Goal: Transaction & Acquisition: Purchase product/service

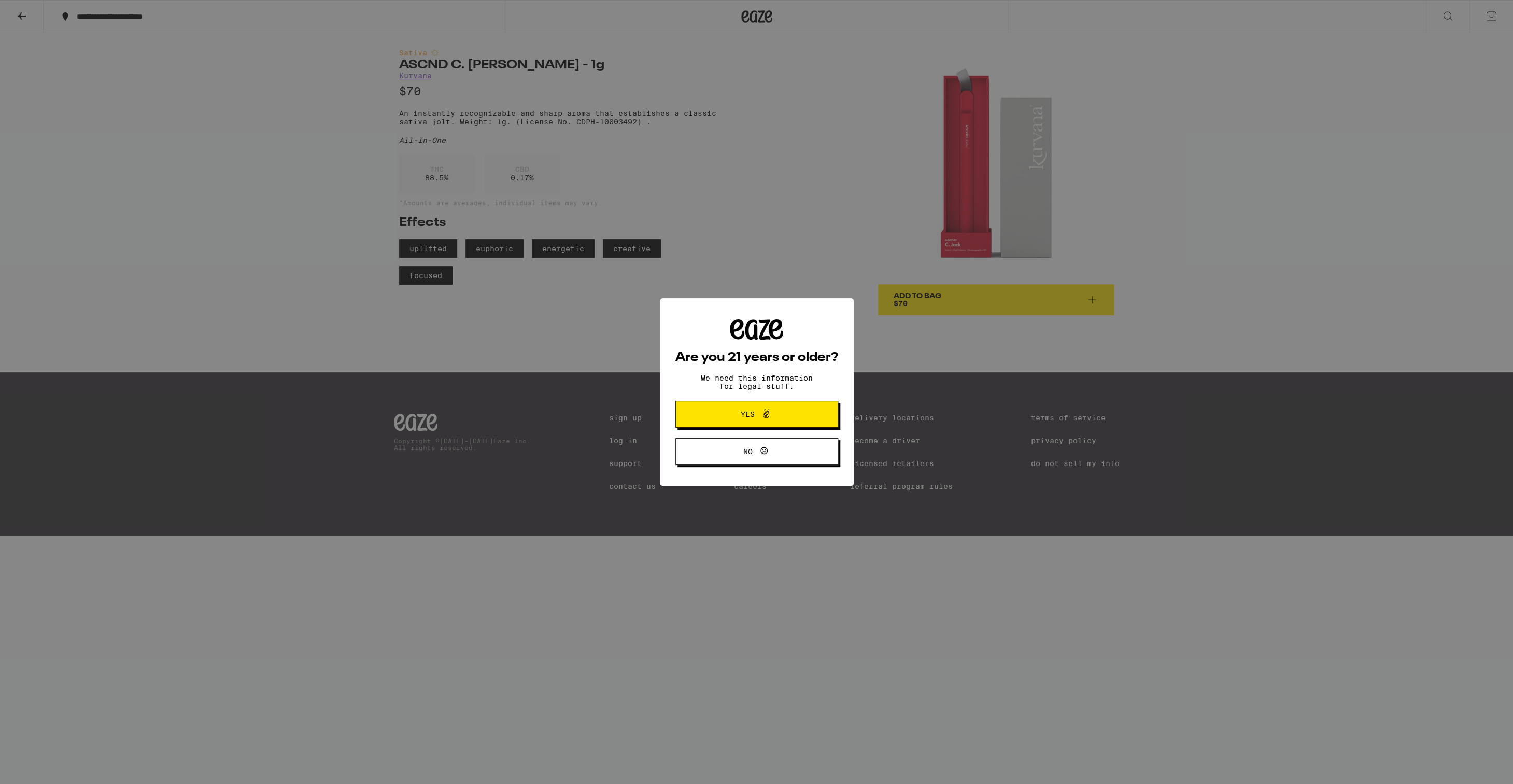
click at [752, 418] on span "Yes" at bounding box center [748, 414] width 14 height 7
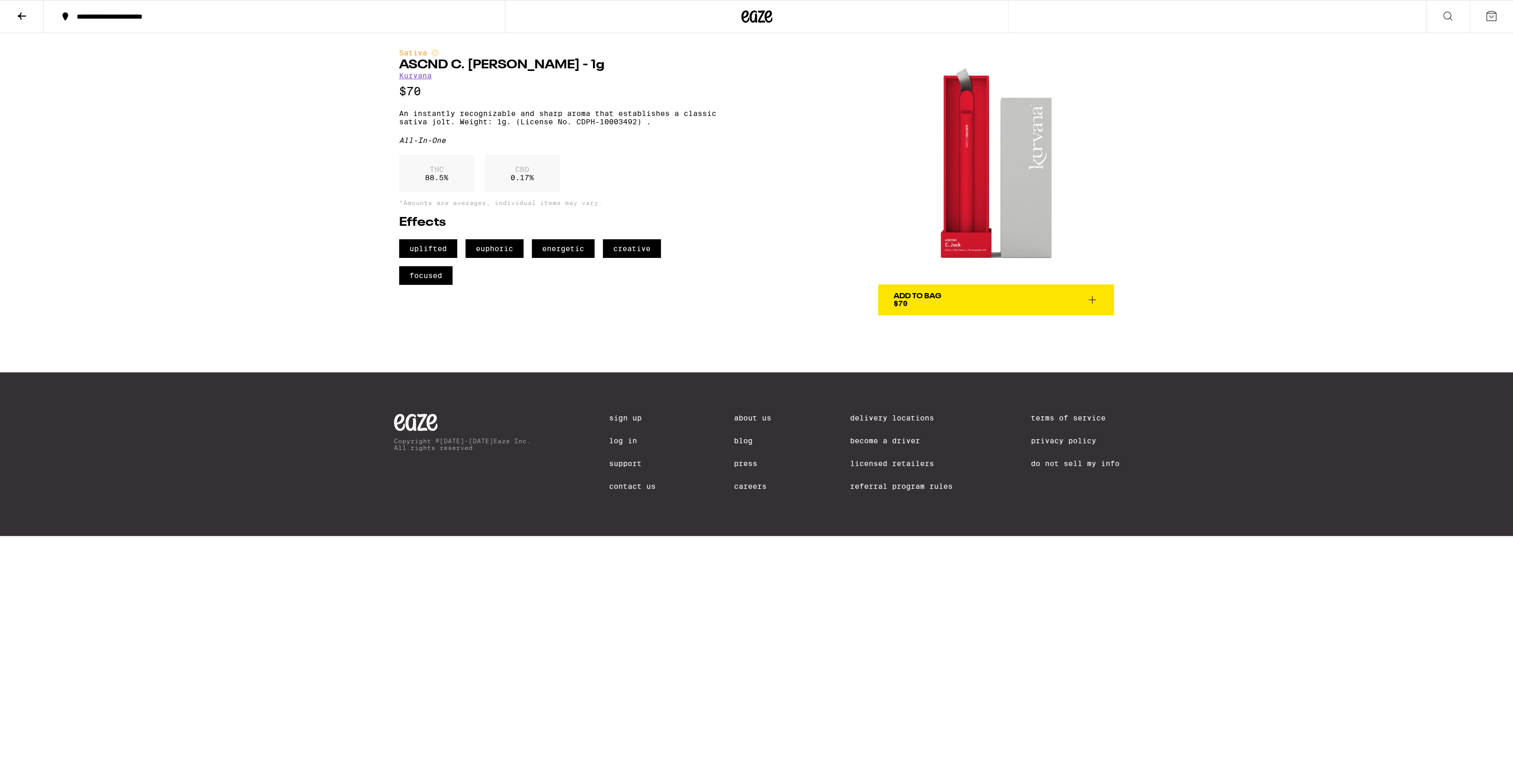
click at [406, 78] on link "Kurvana" at bounding box center [416, 76] width 33 height 9
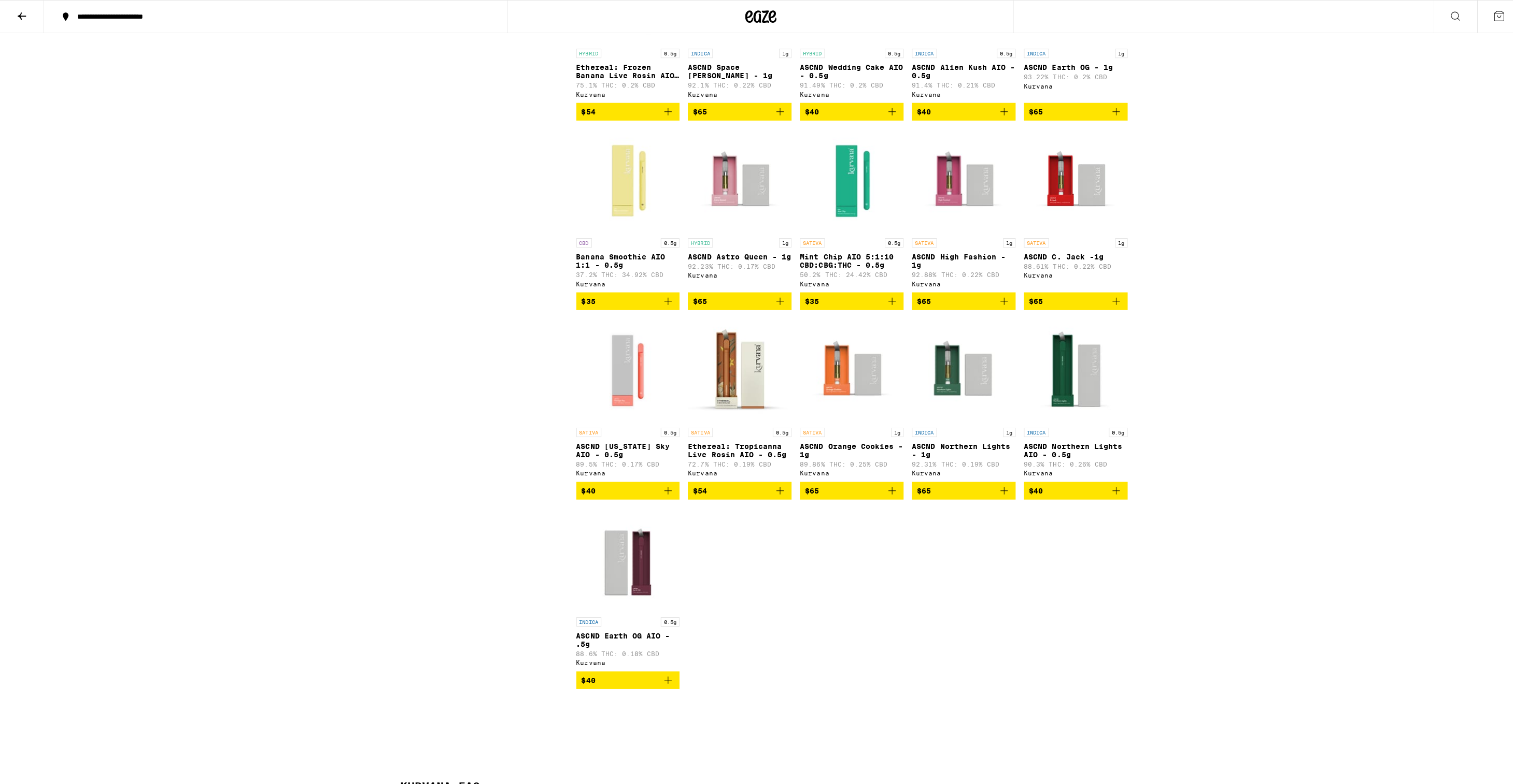
scroll to position [1989, 0]
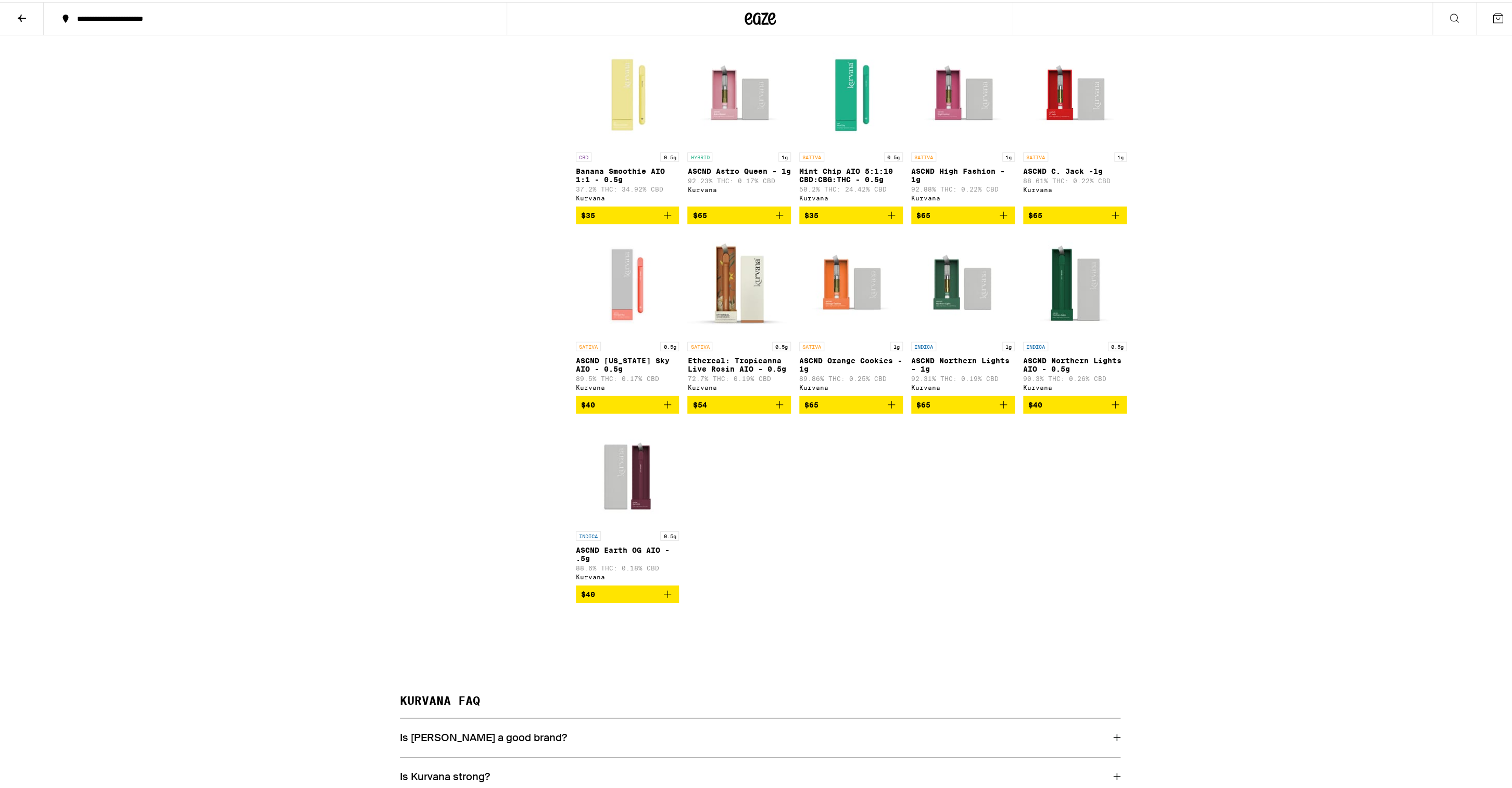
click at [631, 524] on img "Open page for ASCND Earth OG AIO - .5g from Kurvana" at bounding box center [627, 472] width 104 height 104
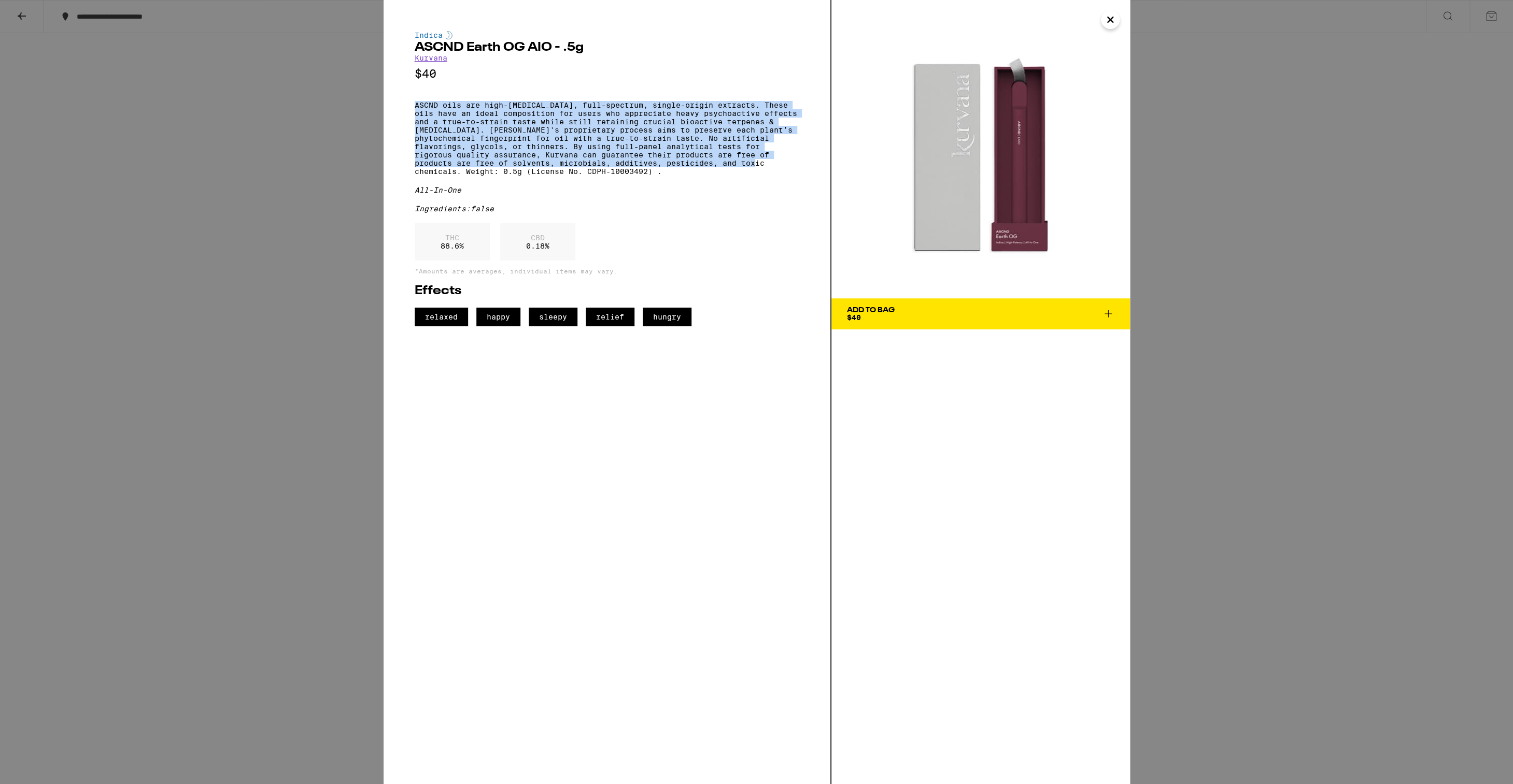
drag, startPoint x: 416, startPoint y: 110, endPoint x: 461, endPoint y: 189, distance: 90.9
click at [461, 175] on p "ASCND oils are high-cannabinoid, full-spectrum, single-origin extracts. These o…" at bounding box center [606, 138] width 384 height 75
copy p "ASCND oils are high-cannabinoid, full-spectrum, single-origin extracts. These o…"
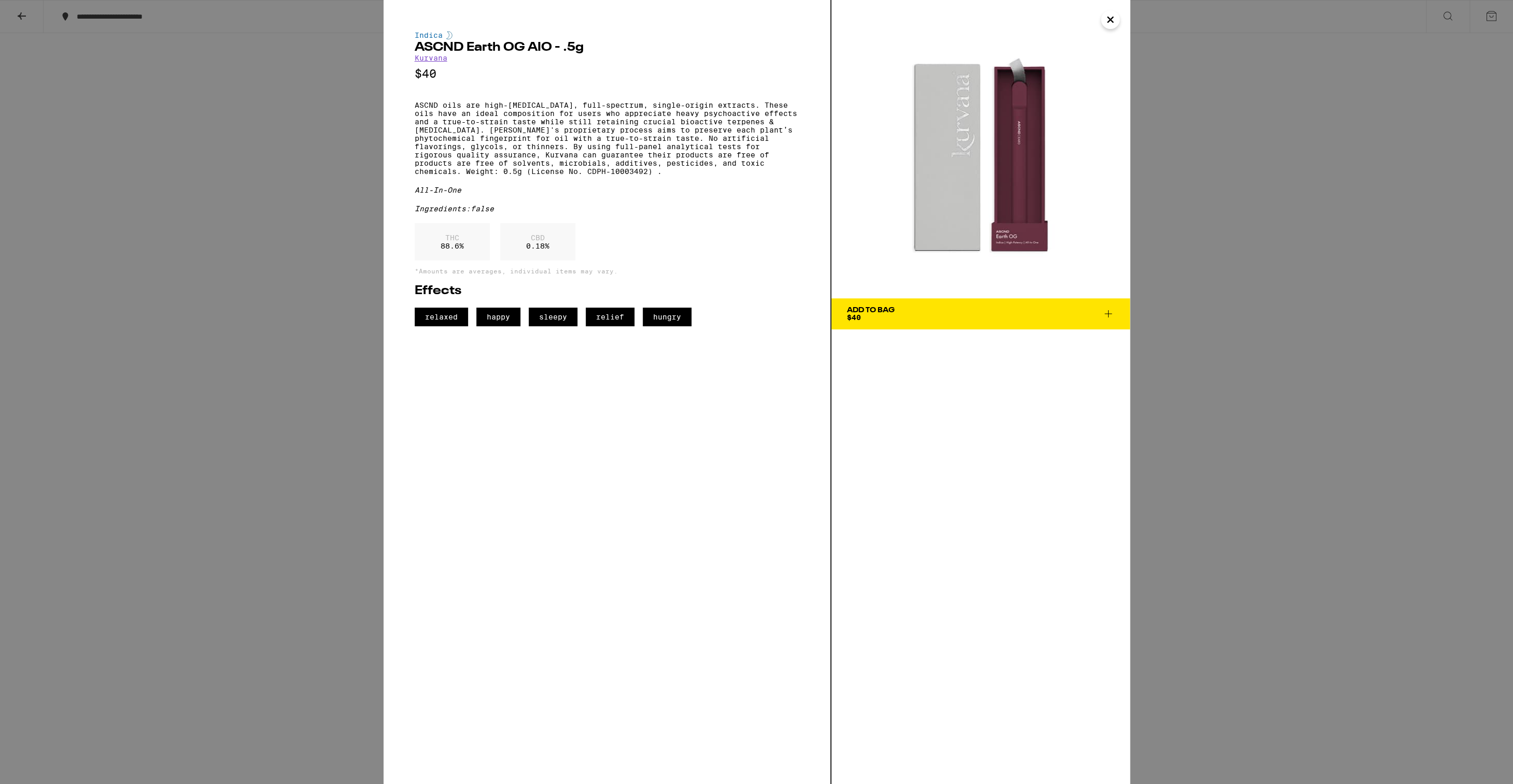
click at [324, 109] on div "Indica ASCND Earth OG AIO - .5g Kurvana $40 ASCND oils are high-cannabinoid, fu…" at bounding box center [756, 392] width 1513 height 784
